Goal: Information Seeking & Learning: Learn about a topic

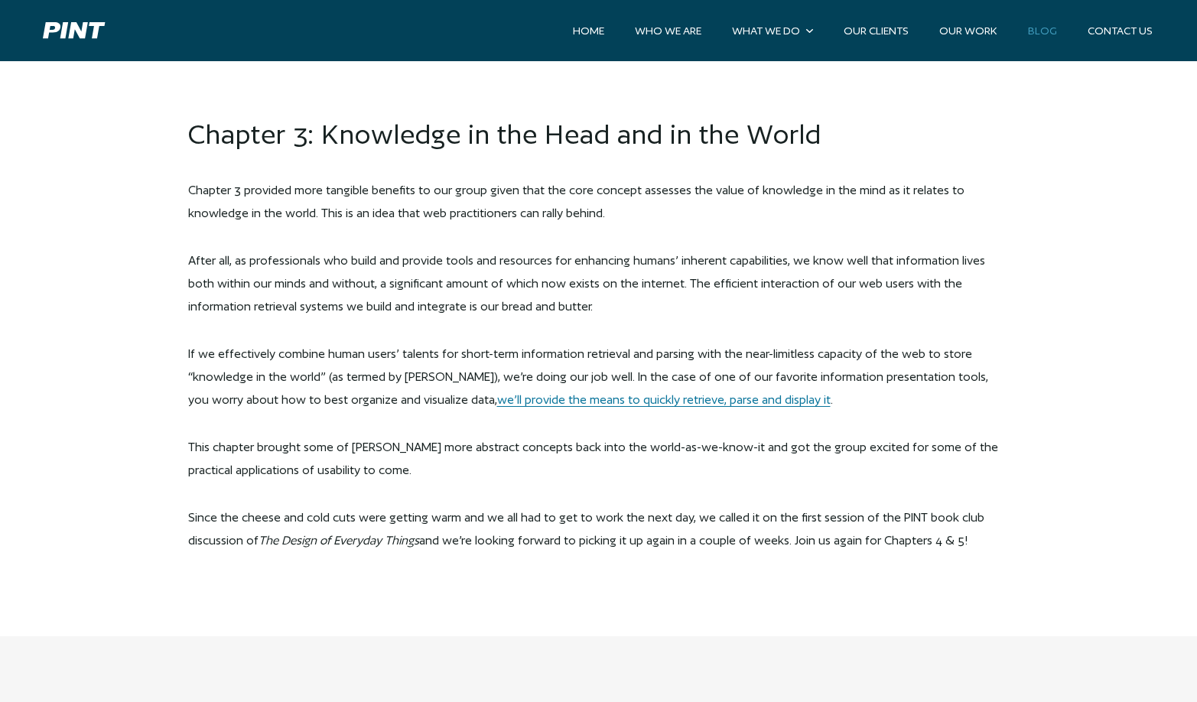
scroll to position [3596, 0]
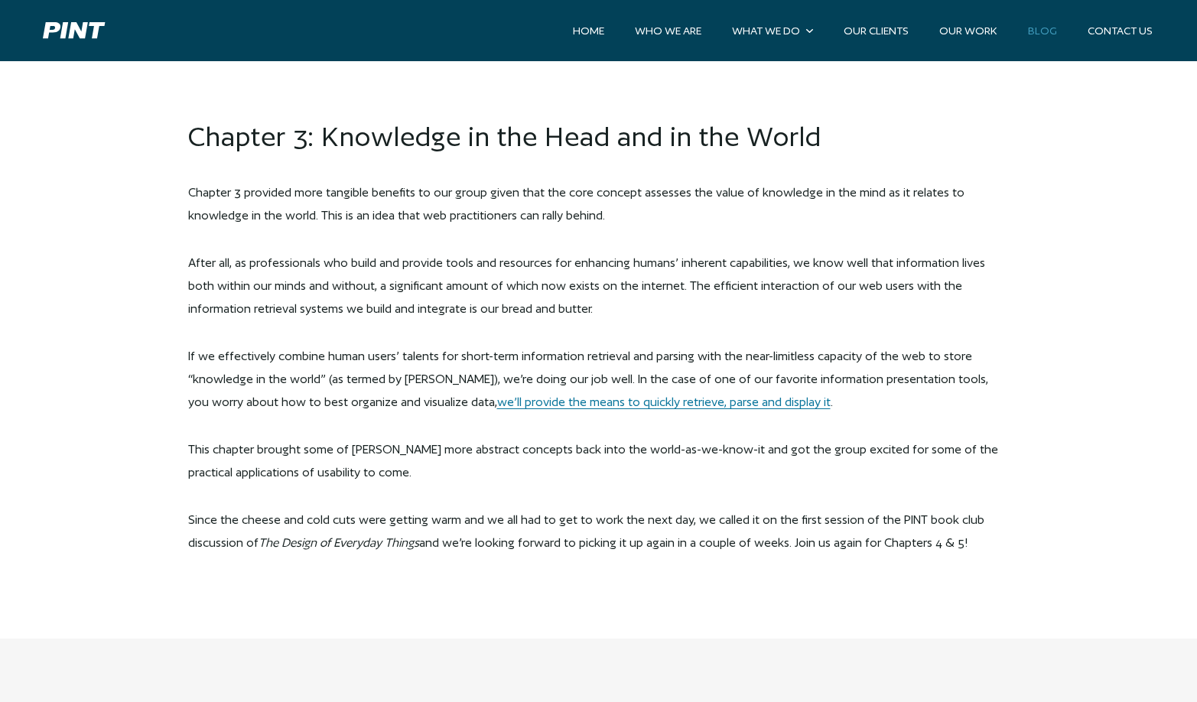
click at [956, 526] on p "Since the cheese and cold cuts were getting warm and we all had to get to work …" at bounding box center [598, 532] width 821 height 46
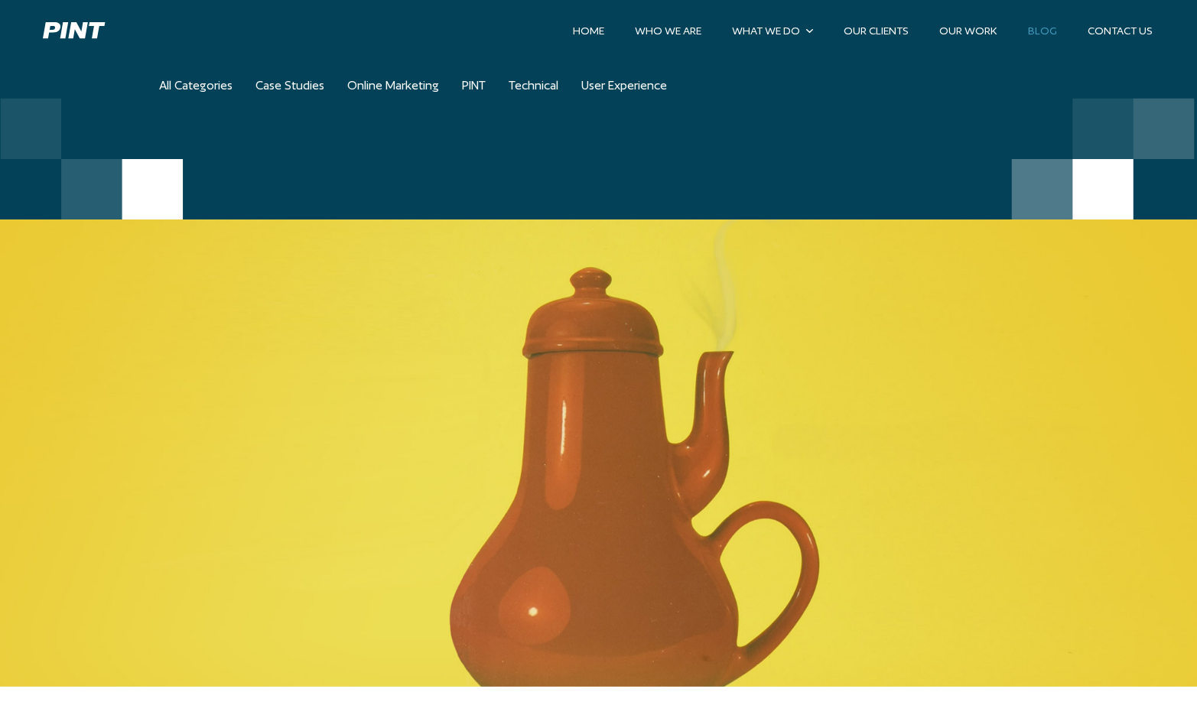
scroll to position [0, 0]
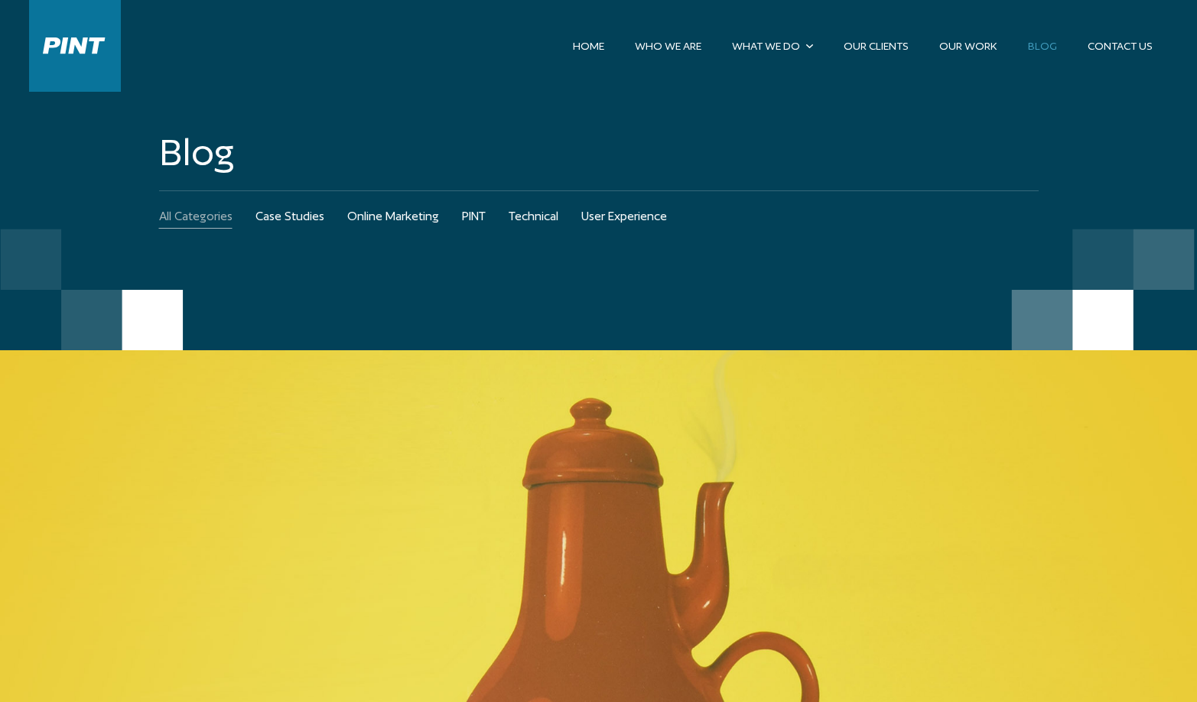
click at [210, 216] on link "All Categories" at bounding box center [195, 216] width 73 height 50
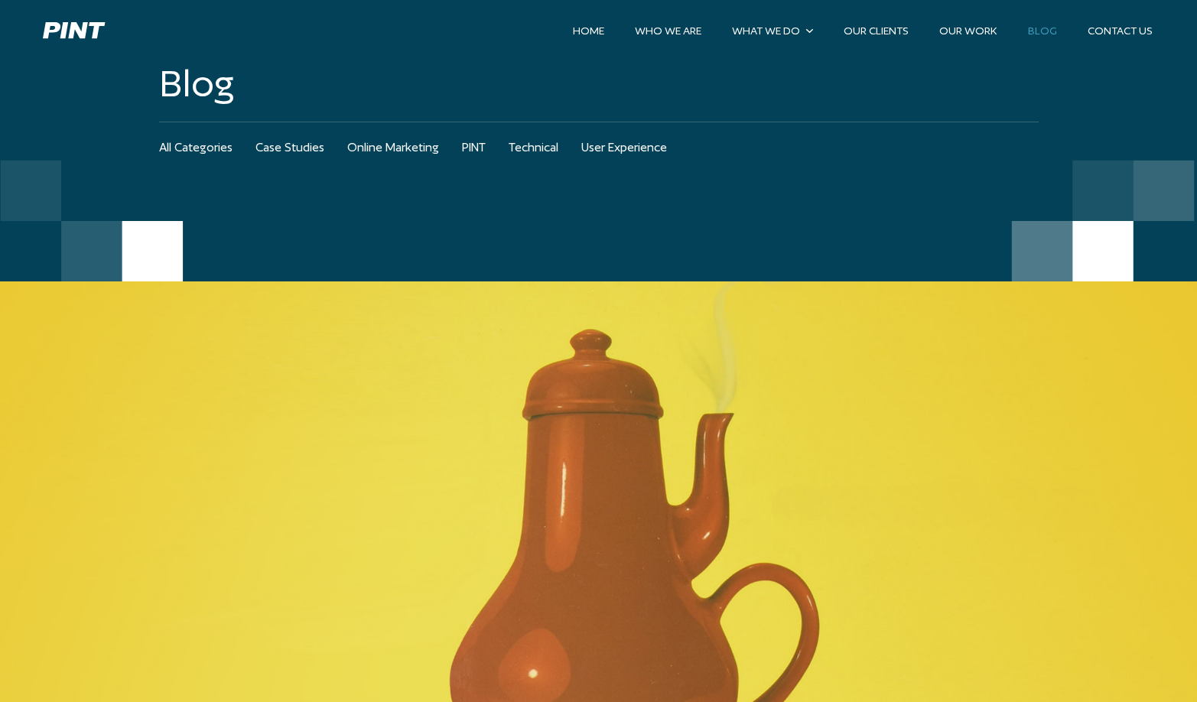
scroll to position [68, 0]
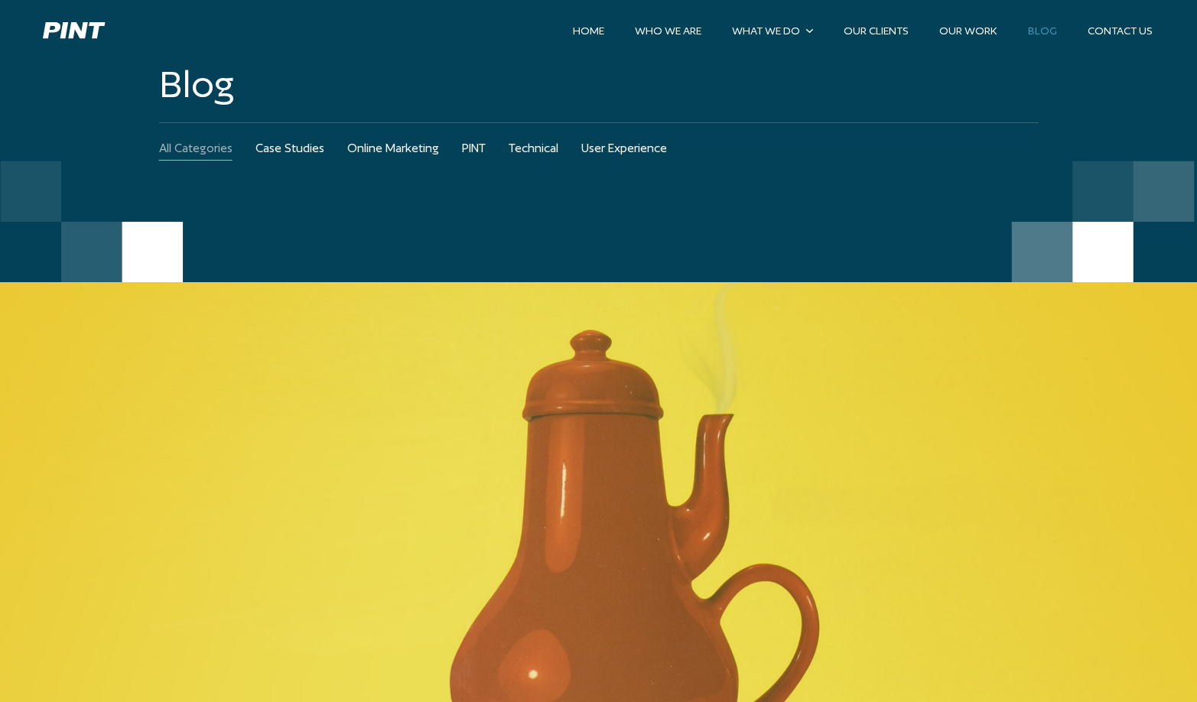
click at [215, 146] on link "All Categories" at bounding box center [195, 148] width 73 height 50
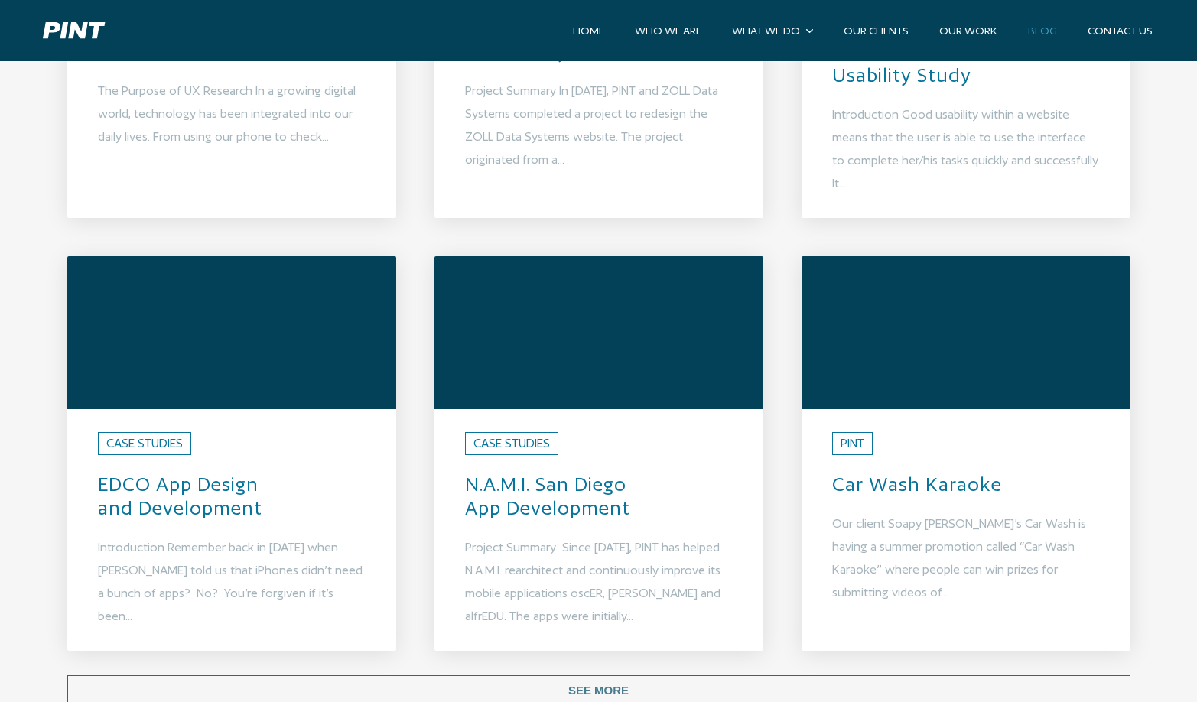
scroll to position [1174, 0]
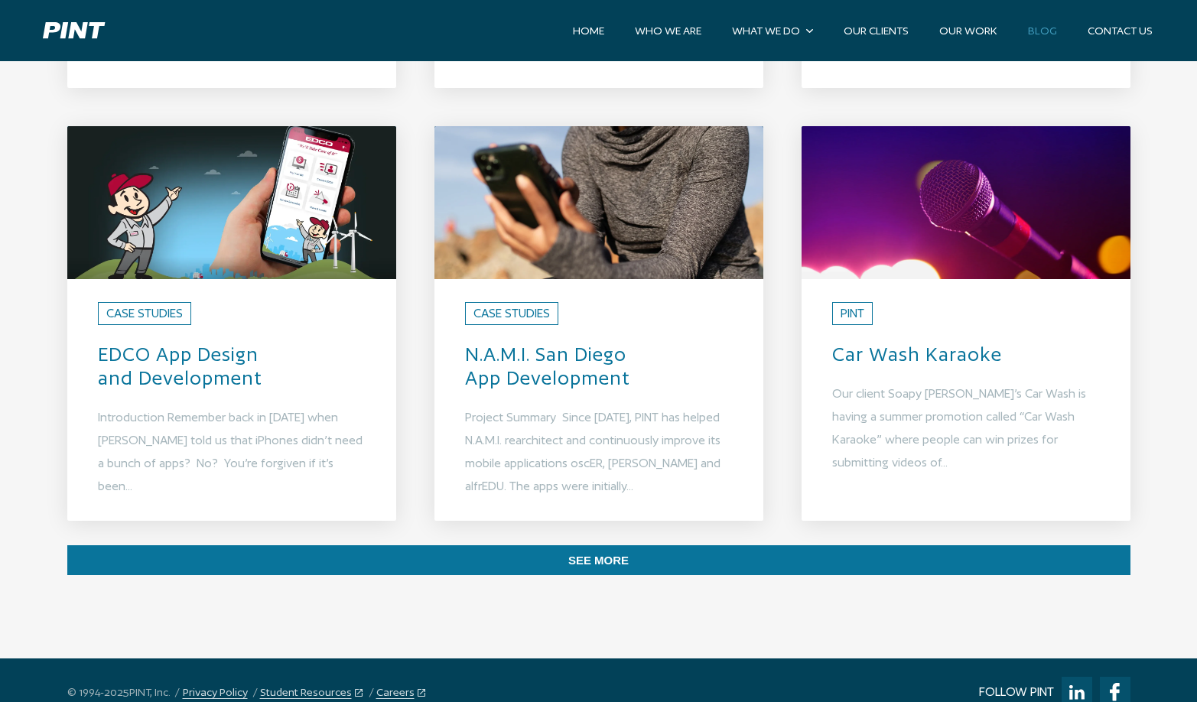
click at [501, 545] on button "See More" at bounding box center [598, 560] width 1063 height 30
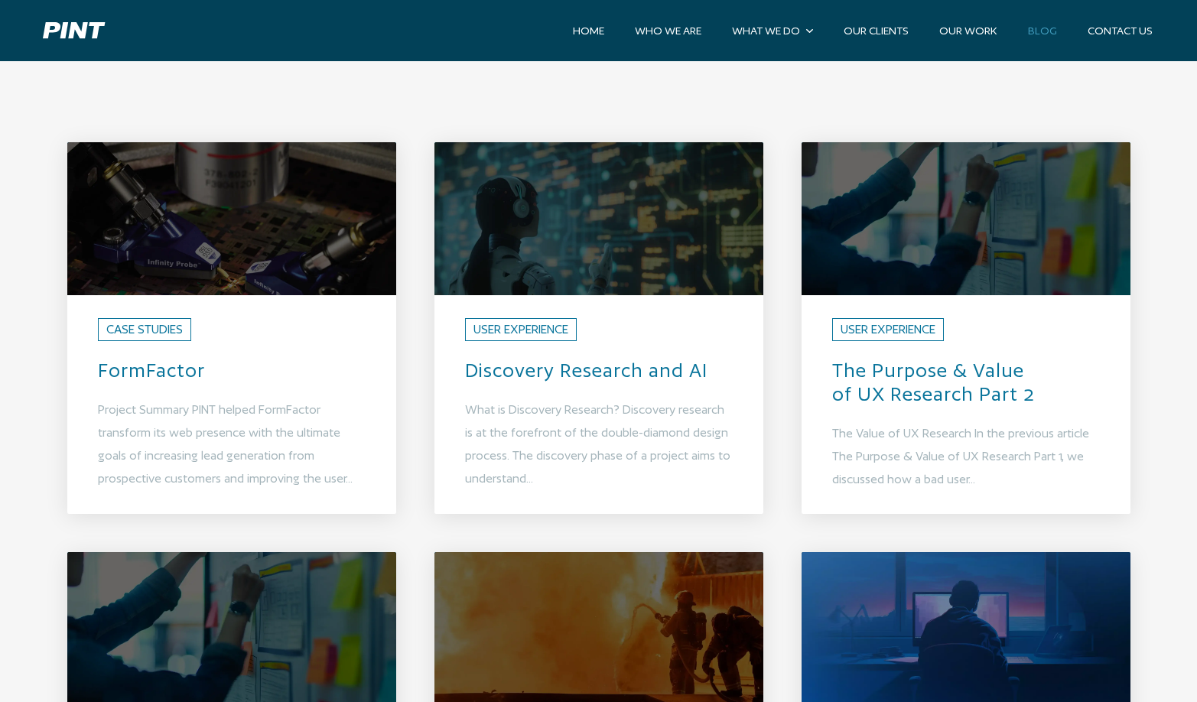
scroll to position [0, 0]
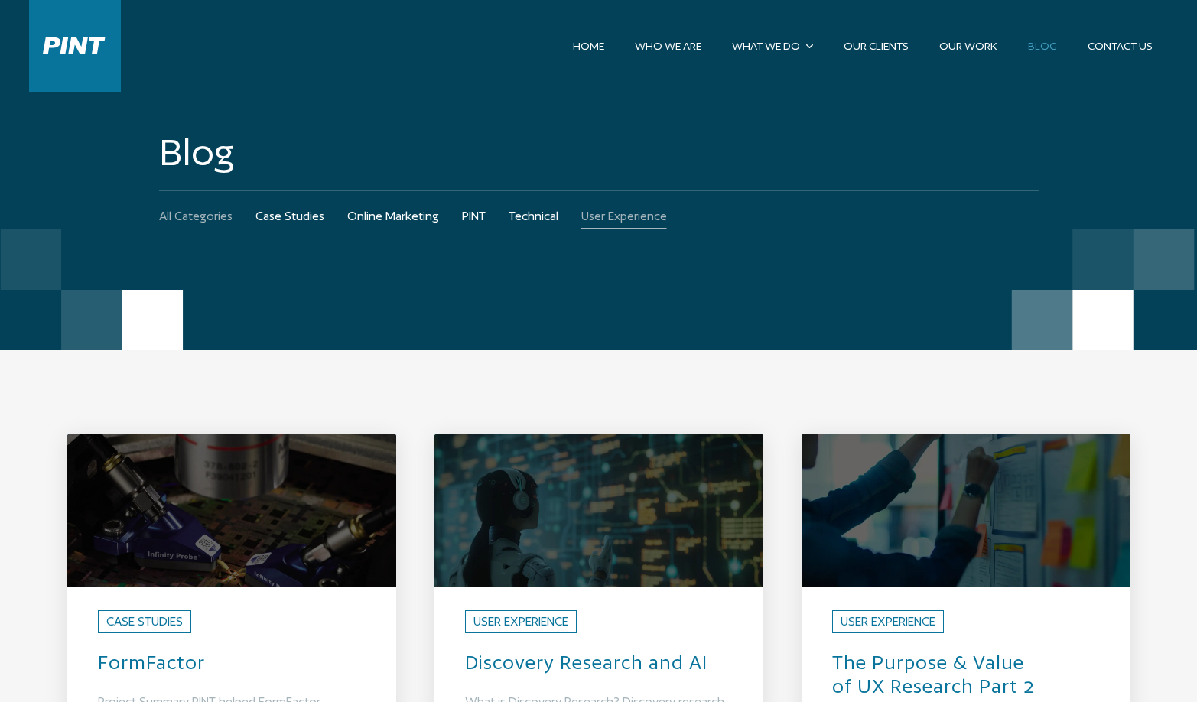
click at [612, 222] on link "User Experience" at bounding box center [624, 216] width 86 height 50
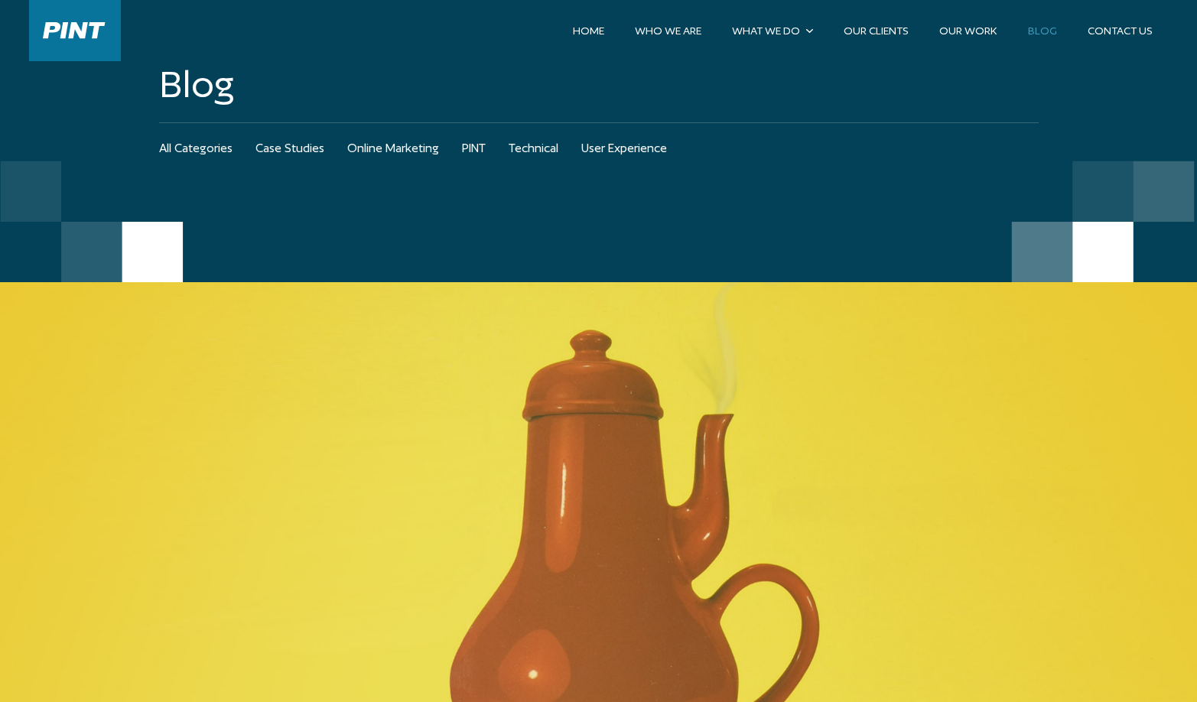
click at [132, 282] on img at bounding box center [598, 515] width 1197 height 467
click at [542, 546] on img at bounding box center [598, 515] width 1197 height 467
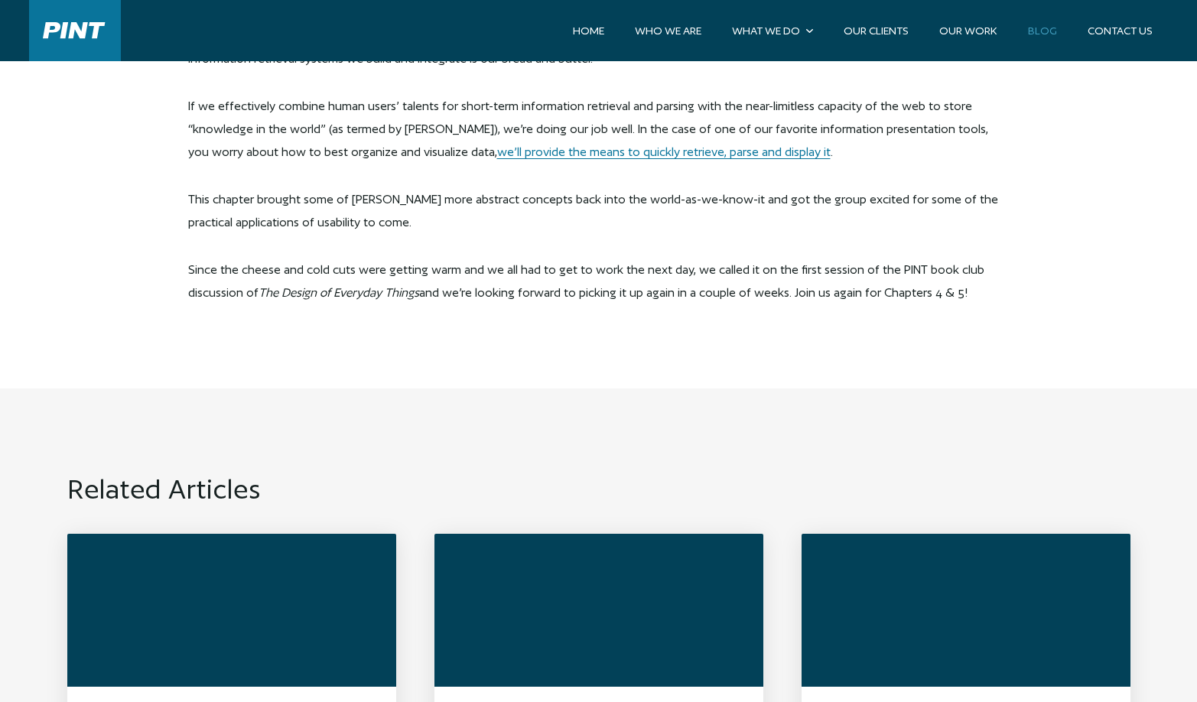
scroll to position [3843, 0]
